Goal: Transaction & Acquisition: Purchase product/service

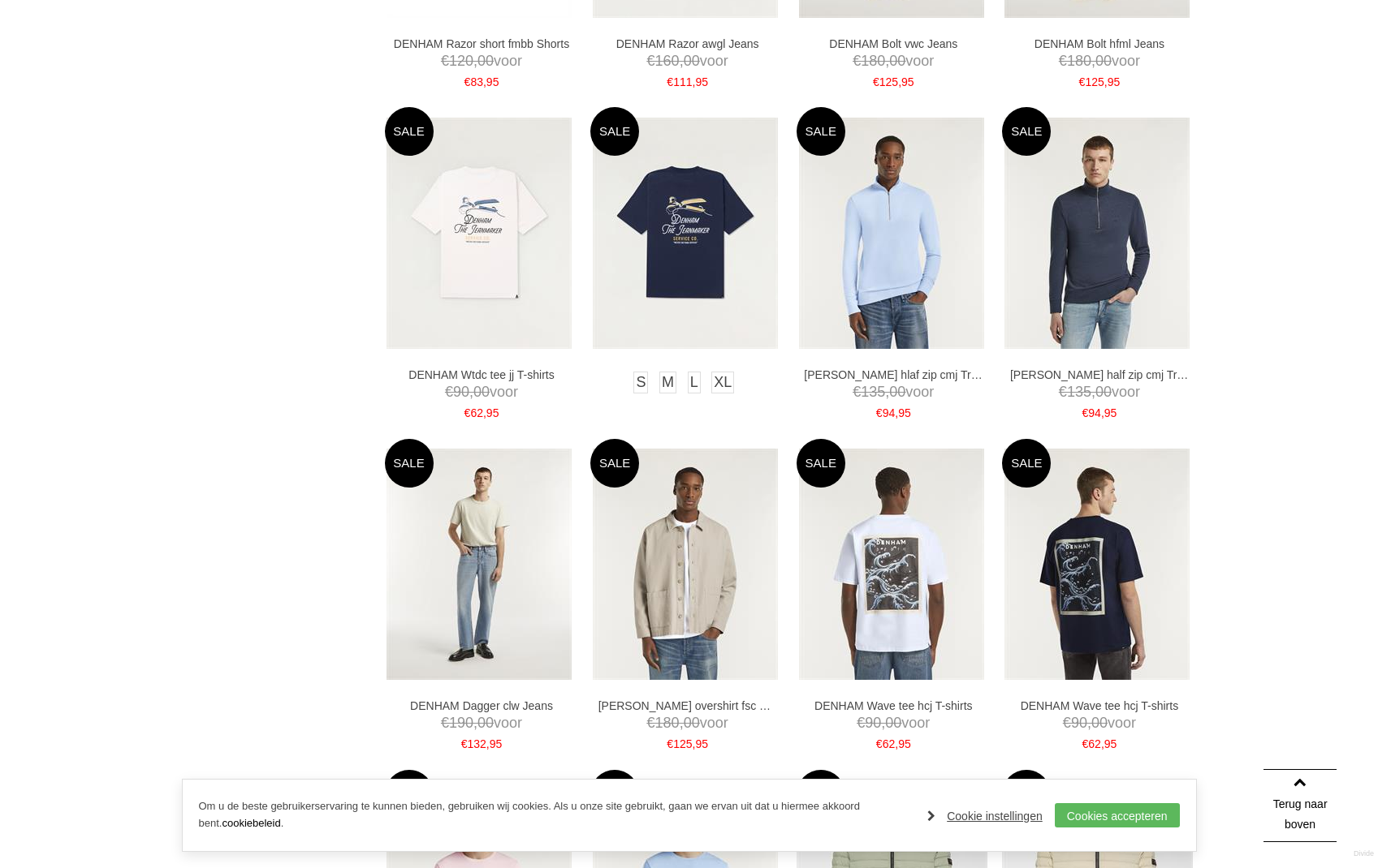
scroll to position [1519, 0]
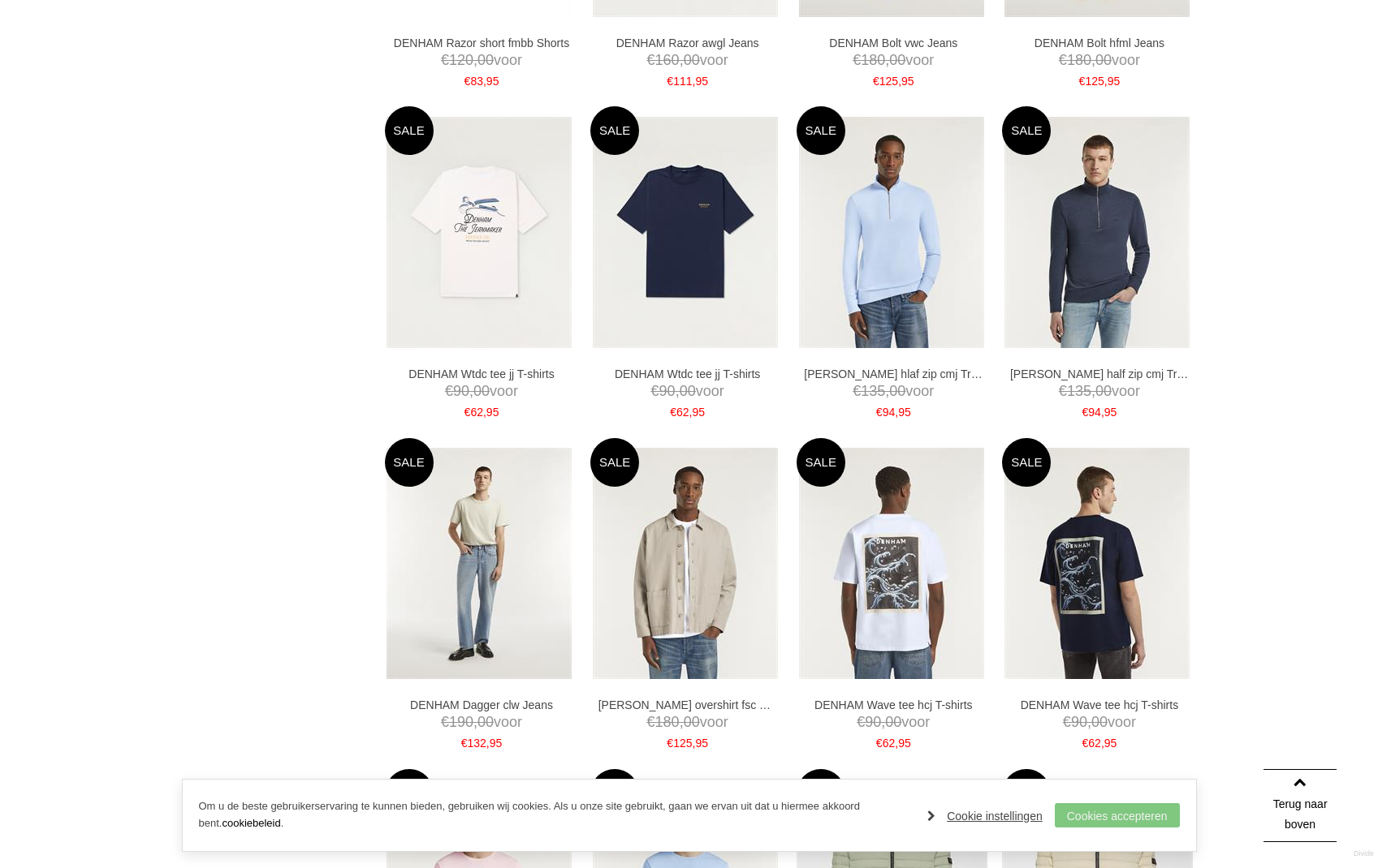
click at [1148, 815] on link "Cookies accepteren" at bounding box center [1117, 815] width 125 height 24
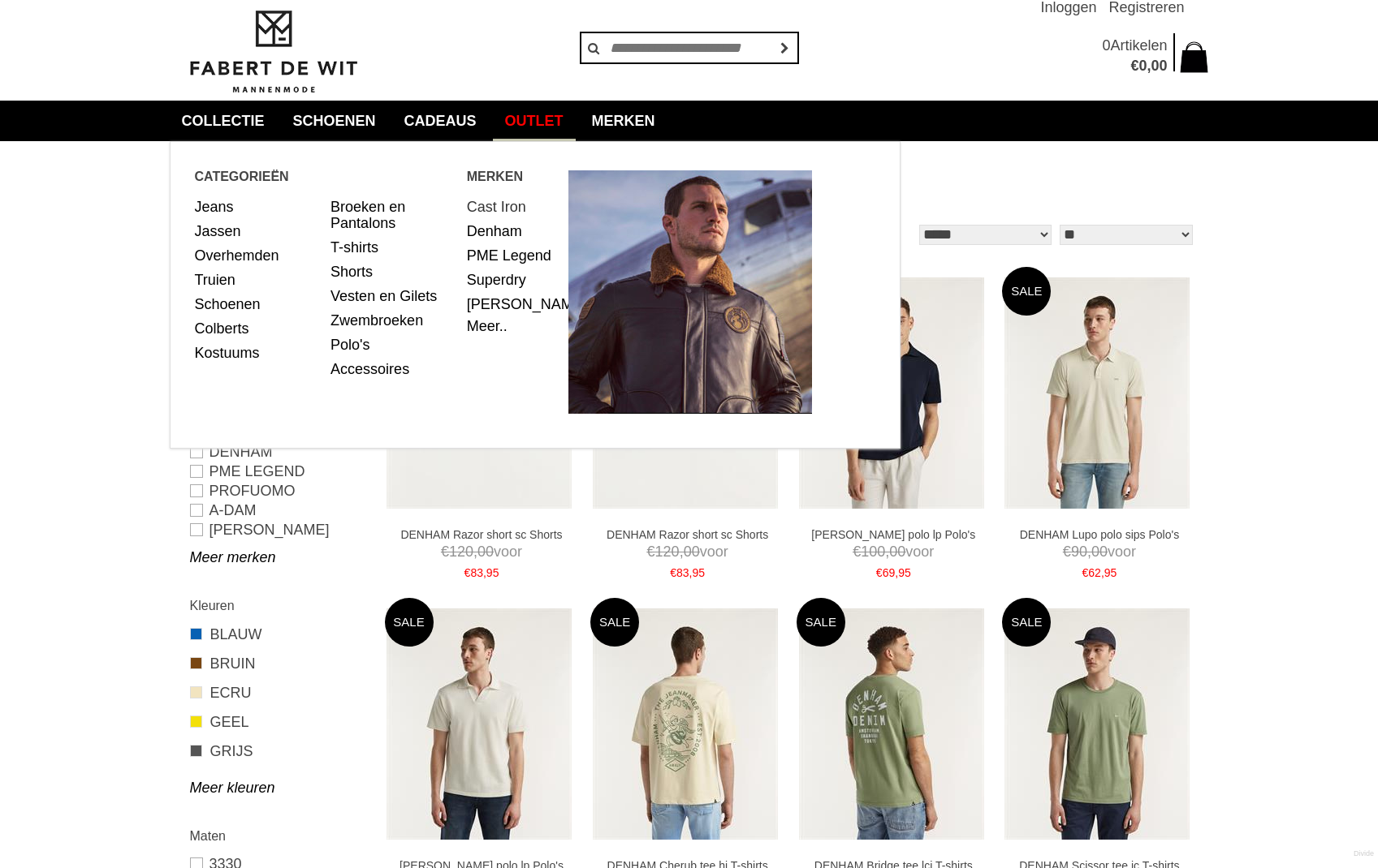
scroll to position [36, 2]
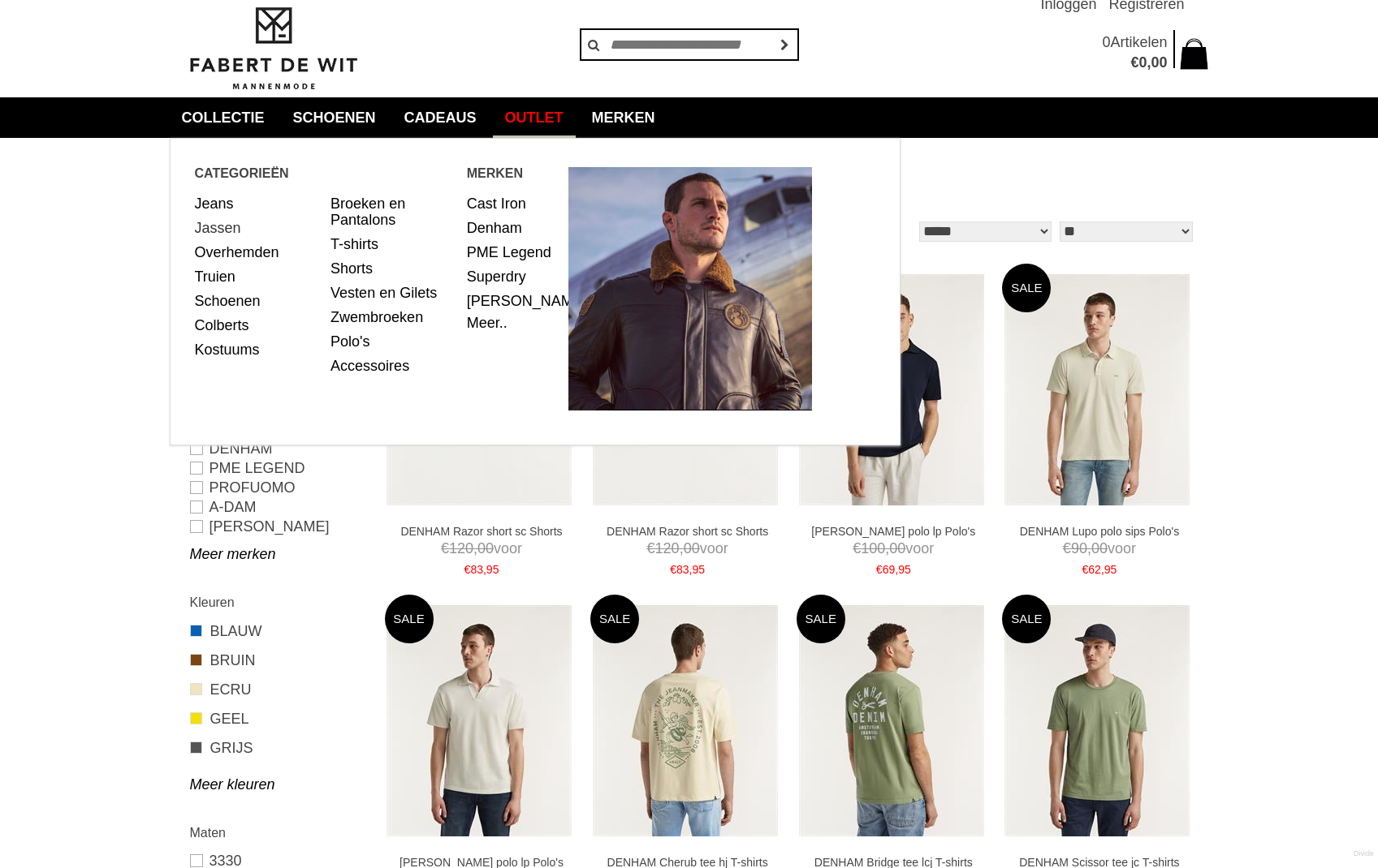
click at [226, 227] on link "Jassen" at bounding box center [257, 227] width 124 height 24
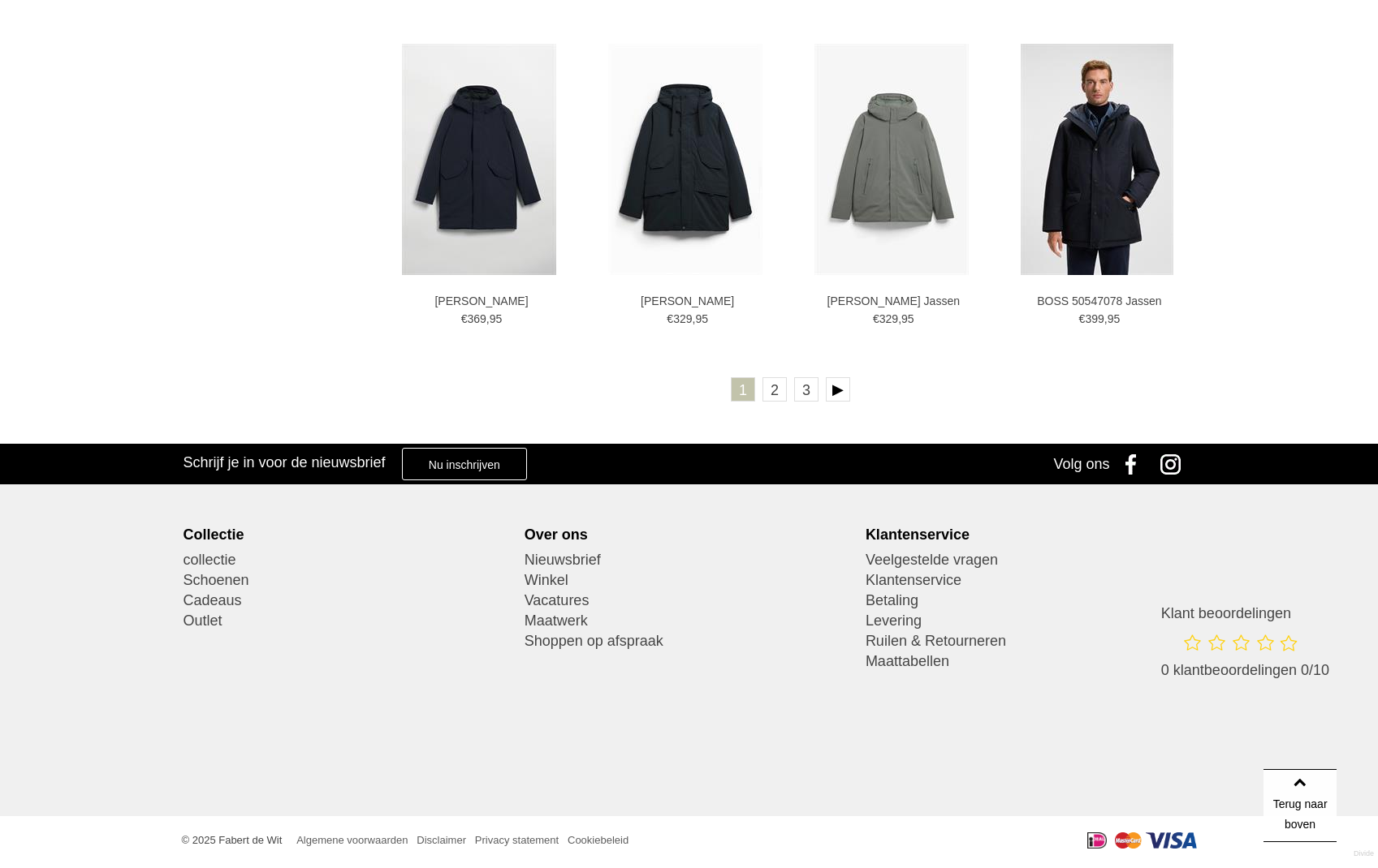
scroll to position [2916, 0]
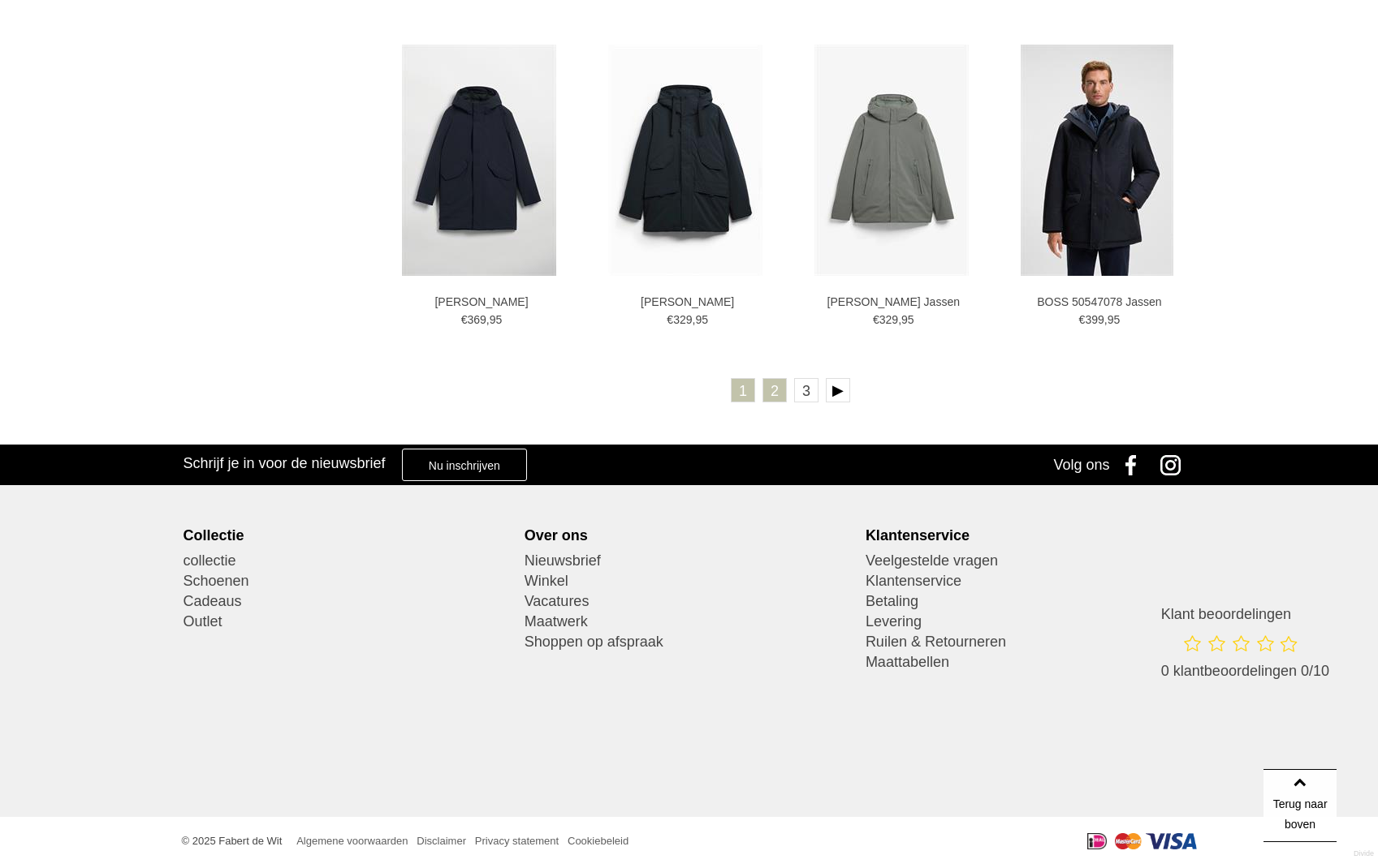
click at [767, 387] on link "2" at bounding box center [774, 389] width 24 height 24
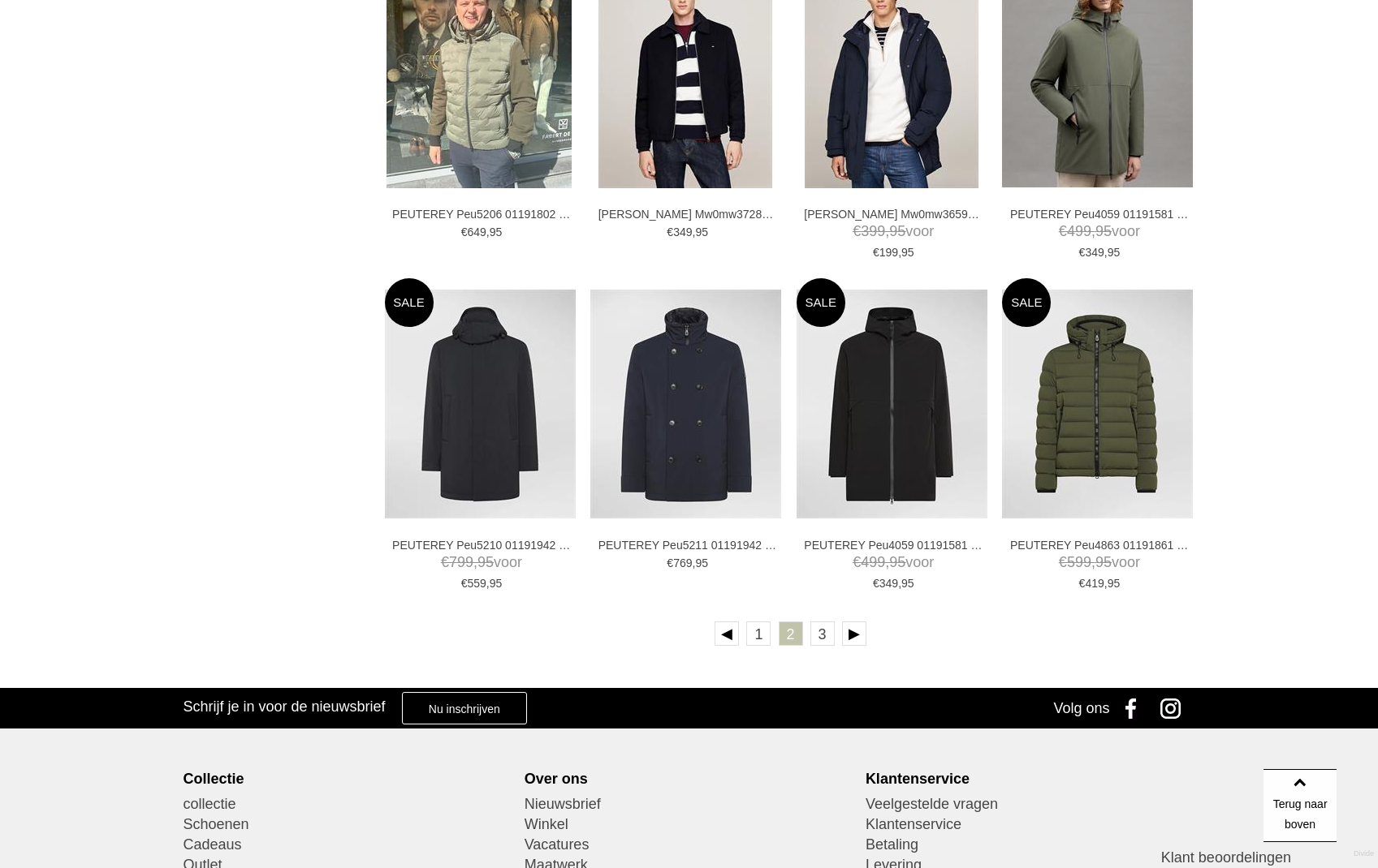
scroll to position [2673, 0]
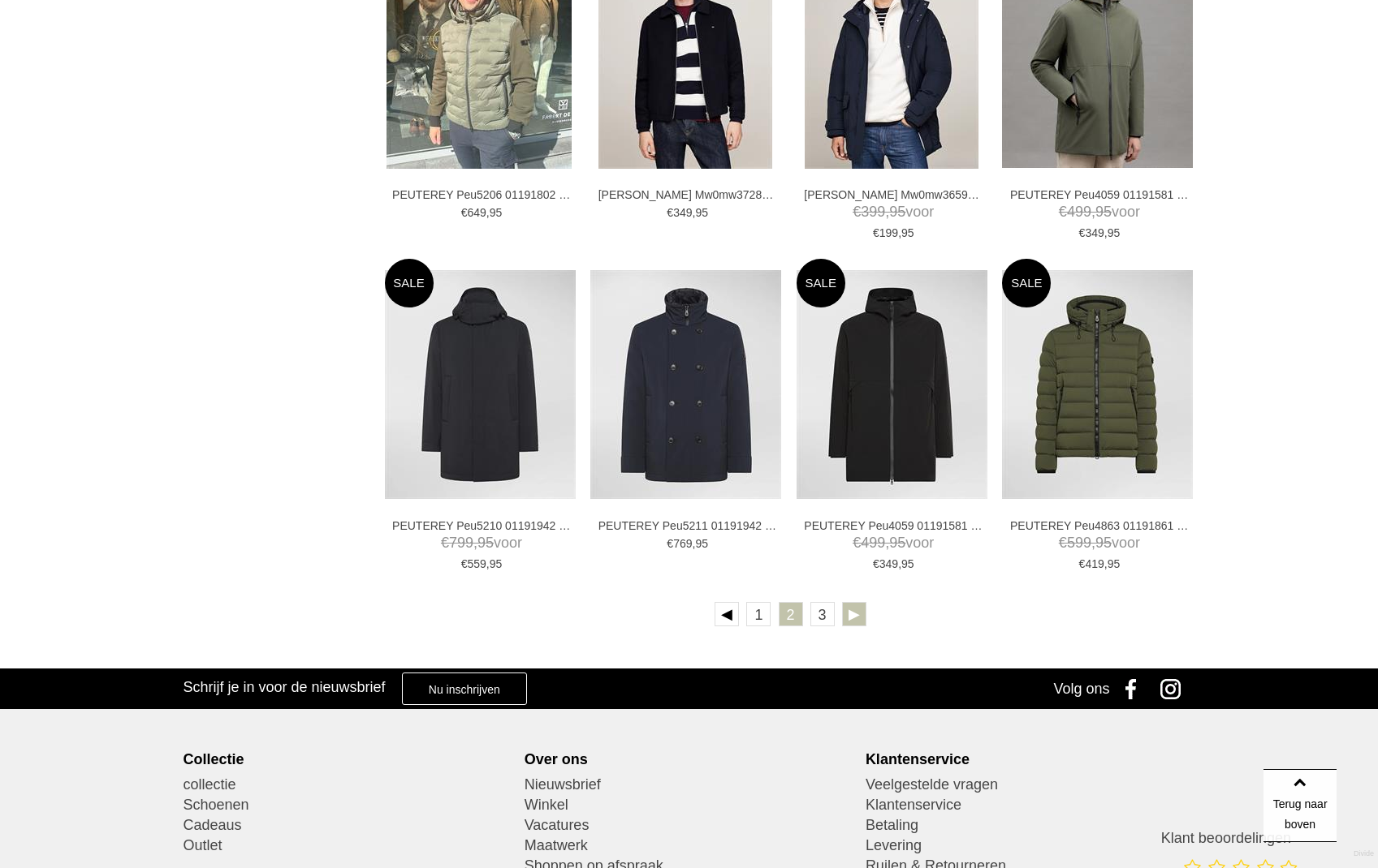
click at [855, 607] on link at bounding box center [854, 613] width 24 height 24
